Goal: Understand process/instructions

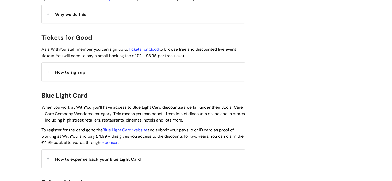
scroll to position [469, 0]
click at [187, 63] on div "How to sign up" at bounding box center [143, 72] width 203 height 18
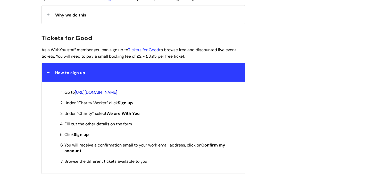
click at [117, 90] on link "[URL][DOMAIN_NAME]" at bounding box center [96, 92] width 43 height 5
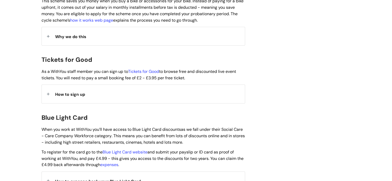
scroll to position [446, 0]
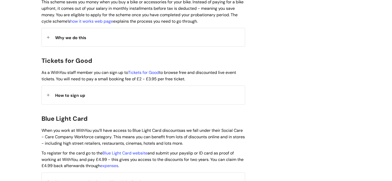
click at [103, 89] on div "How to sign up" at bounding box center [143, 95] width 203 height 18
